Goal: Check status: Check status

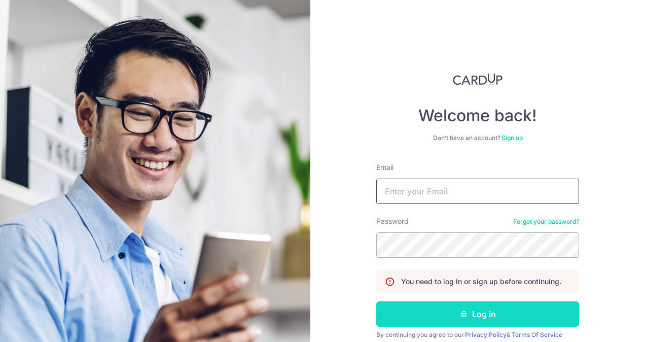
type input "[PERSON_NAME][EMAIL_ADDRESS][PERSON_NAME][DOMAIN_NAME]"
click at [448, 310] on button "Log in" at bounding box center [477, 313] width 203 height 25
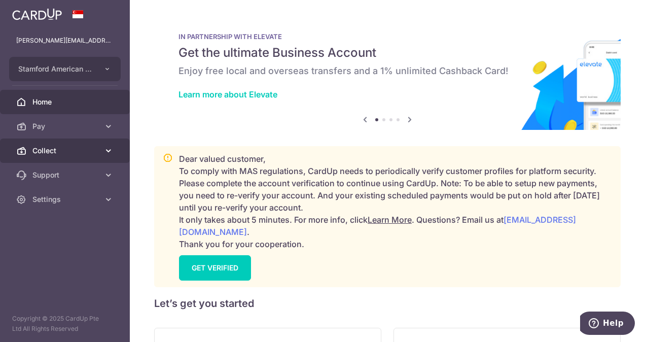
click at [74, 139] on link "Collect" at bounding box center [65, 150] width 130 height 24
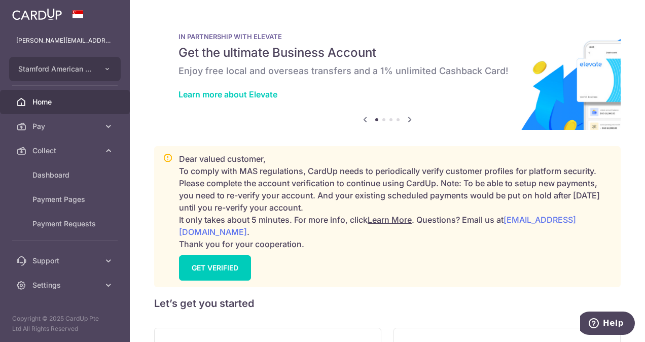
click at [76, 173] on div at bounding box center [326, 172] width 652 height 345
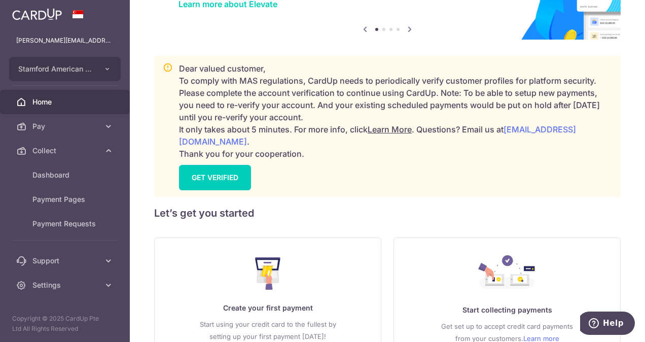
scroll to position [67, 0]
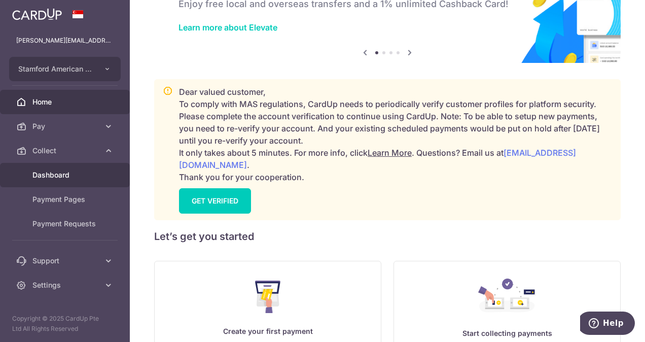
click at [70, 170] on span "Dashboard" at bounding box center [65, 175] width 67 height 10
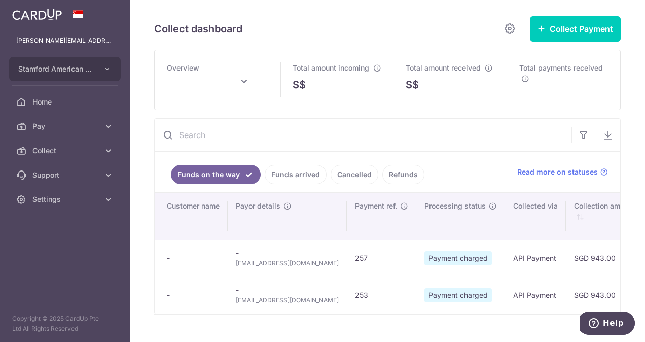
click at [292, 184] on link "Funds arrived" at bounding box center [296, 174] width 62 height 19
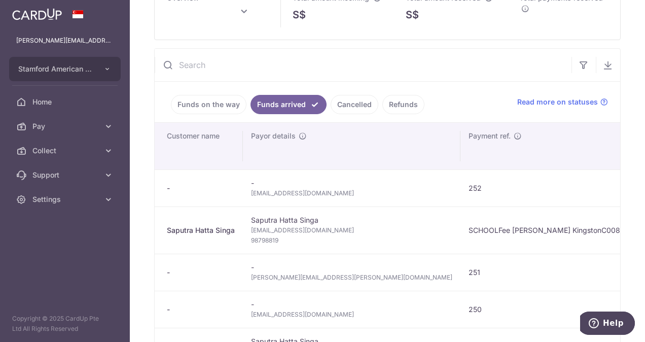
scroll to position [77, 0]
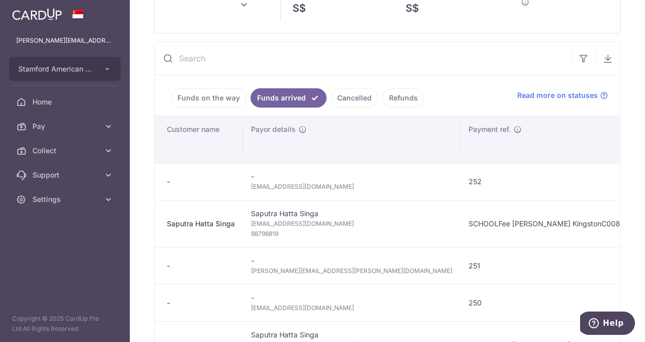
click at [274, 223] on span "danieldaniel7@yahoo.com" at bounding box center [351, 224] width 201 height 10
copy td "danieldaniel7@yahoo.com"
type input "August 2025"
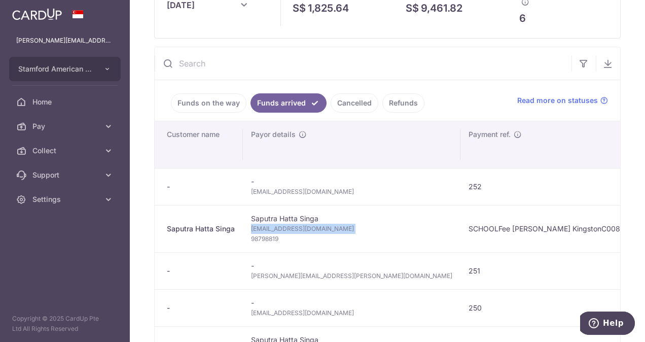
copy td "danieldaniel7@yahoo.com"
click at [286, 191] on span "892826511@qq.com" at bounding box center [351, 192] width 201 height 10
click at [285, 191] on span "892826511@qq.com" at bounding box center [351, 192] width 201 height 10
click at [280, 189] on span "892826511@qq.com" at bounding box center [351, 192] width 201 height 10
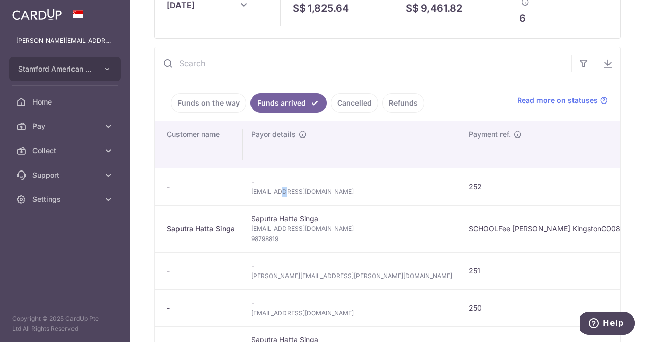
click at [280, 189] on span "892826511@qq.com" at bounding box center [351, 192] width 201 height 10
copy tr "892826511@qq.com"
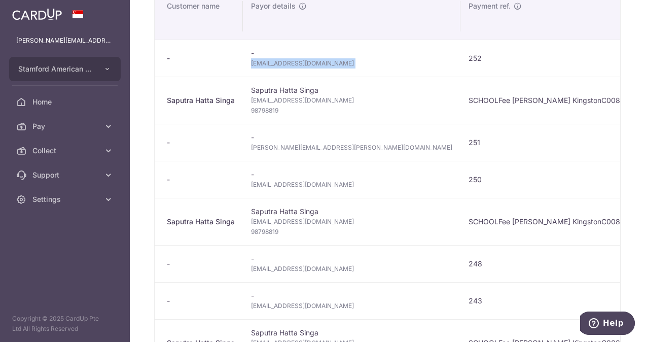
scroll to position [279, 0]
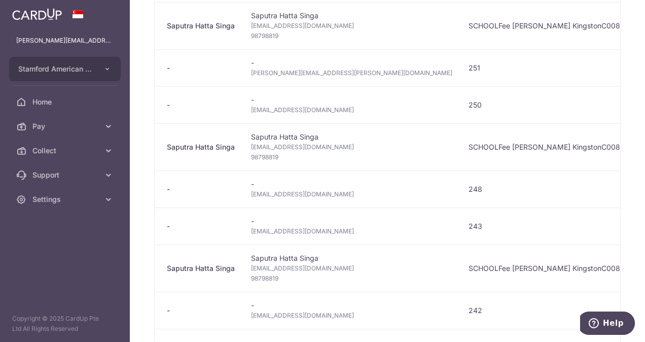
click at [268, 69] on span "weisberg.noam@gmail.com" at bounding box center [351, 73] width 201 height 10
copy tr "weisberg.noam@gmail.com"
